Goal: Task Accomplishment & Management: Use online tool/utility

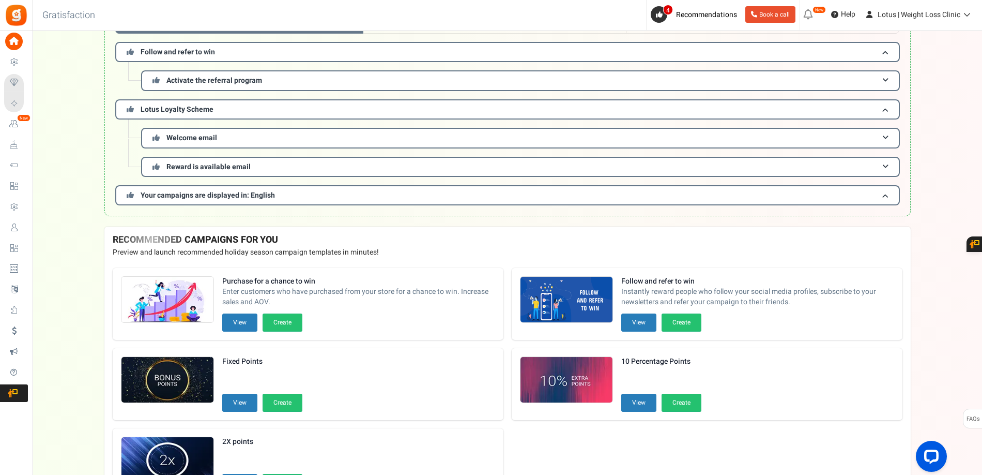
scroll to position [89, 0]
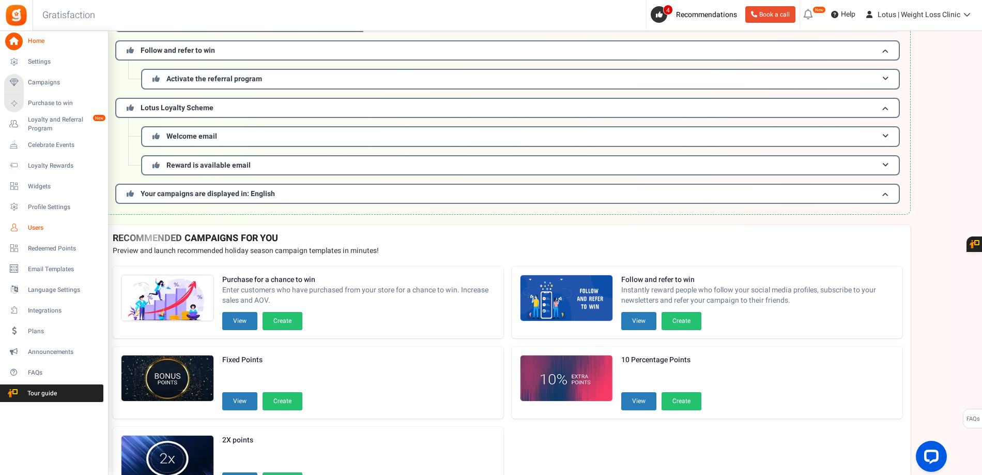
click at [39, 227] on span "Users" at bounding box center [64, 227] width 72 height 9
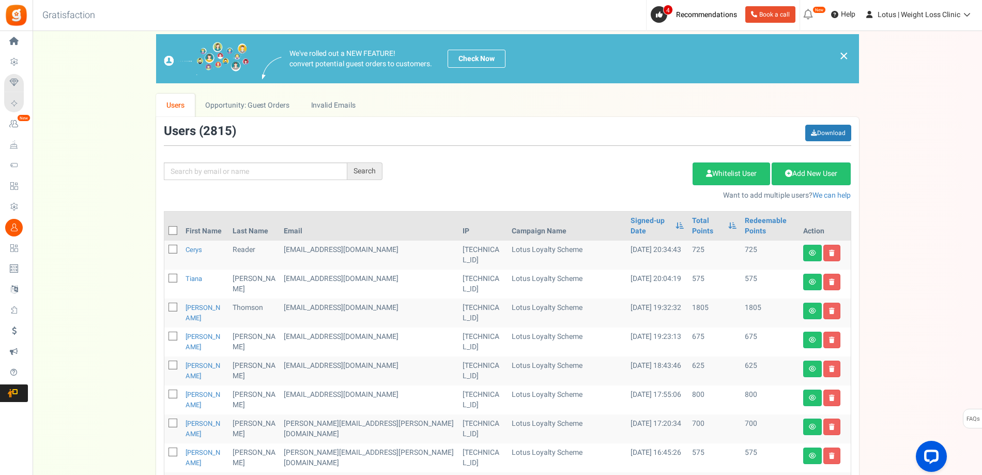
scroll to position [7, 0]
click at [272, 174] on input "text" at bounding box center [256, 172] width 184 height 18
type input "[PERSON_NAME]"
click at [370, 173] on div "Search" at bounding box center [364, 172] width 35 height 18
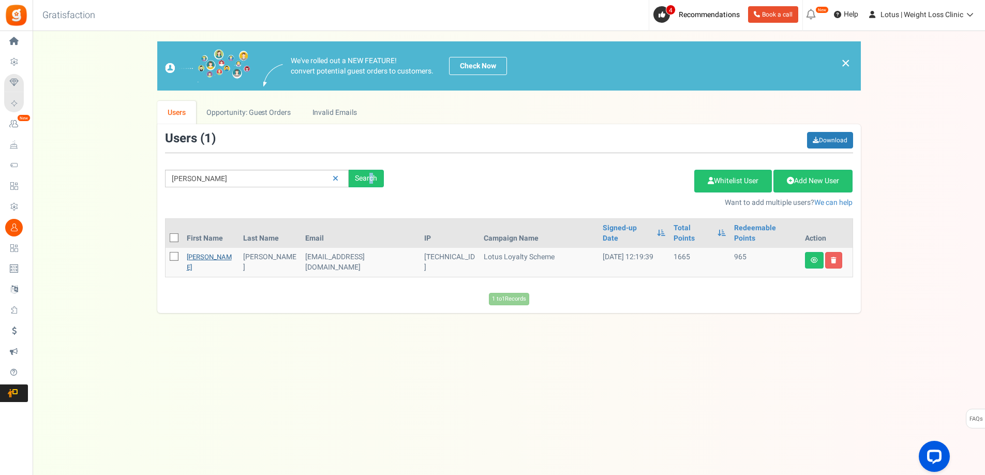
click at [203, 252] on link "[PERSON_NAME]" at bounding box center [209, 262] width 45 height 20
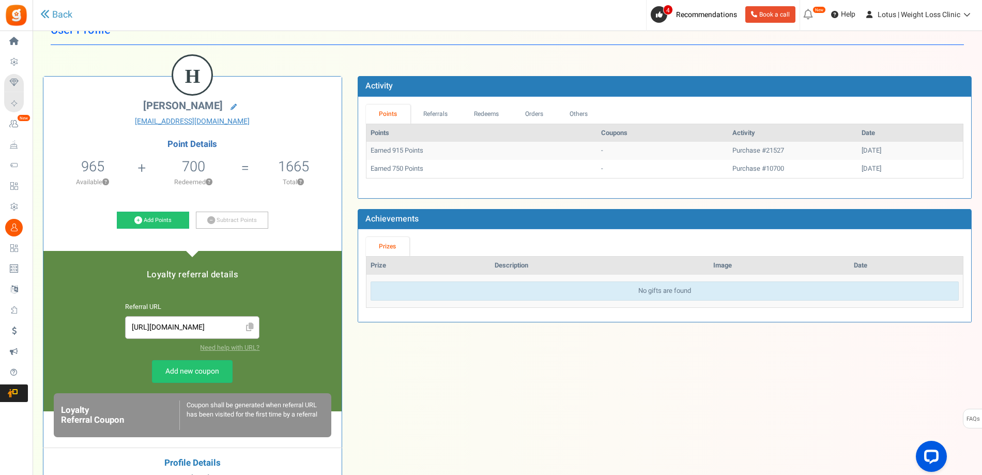
scroll to position [33, 0]
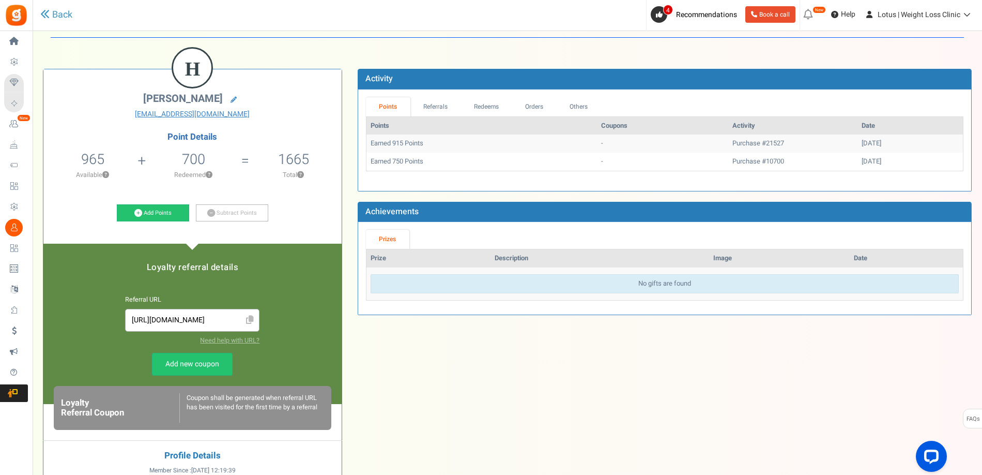
click at [114, 157] on li "965 965 Redeemable 0 Exclusion Available ?" at bounding box center [92, 167] width 98 height 43
drag, startPoint x: 113, startPoint y: 156, endPoint x: 73, endPoint y: 160, distance: 40.0
click at [73, 160] on li "965 965 Redeemable 0 Exclusion Available ?" at bounding box center [92, 167] width 98 height 43
copy span "965"
